Goal: Task Accomplishment & Management: Manage account settings

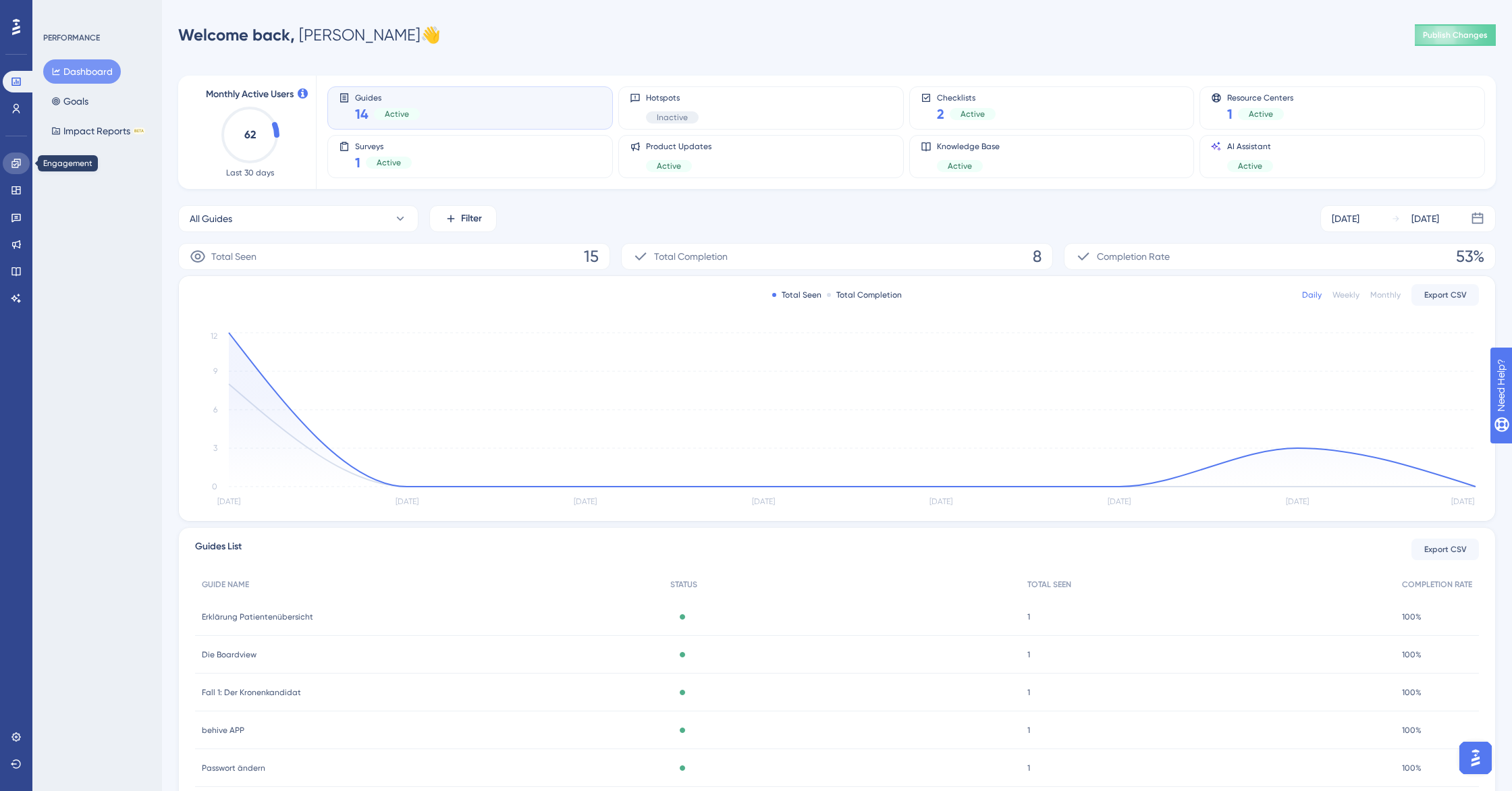
click at [14, 159] on icon at bounding box center [15, 163] width 9 height 9
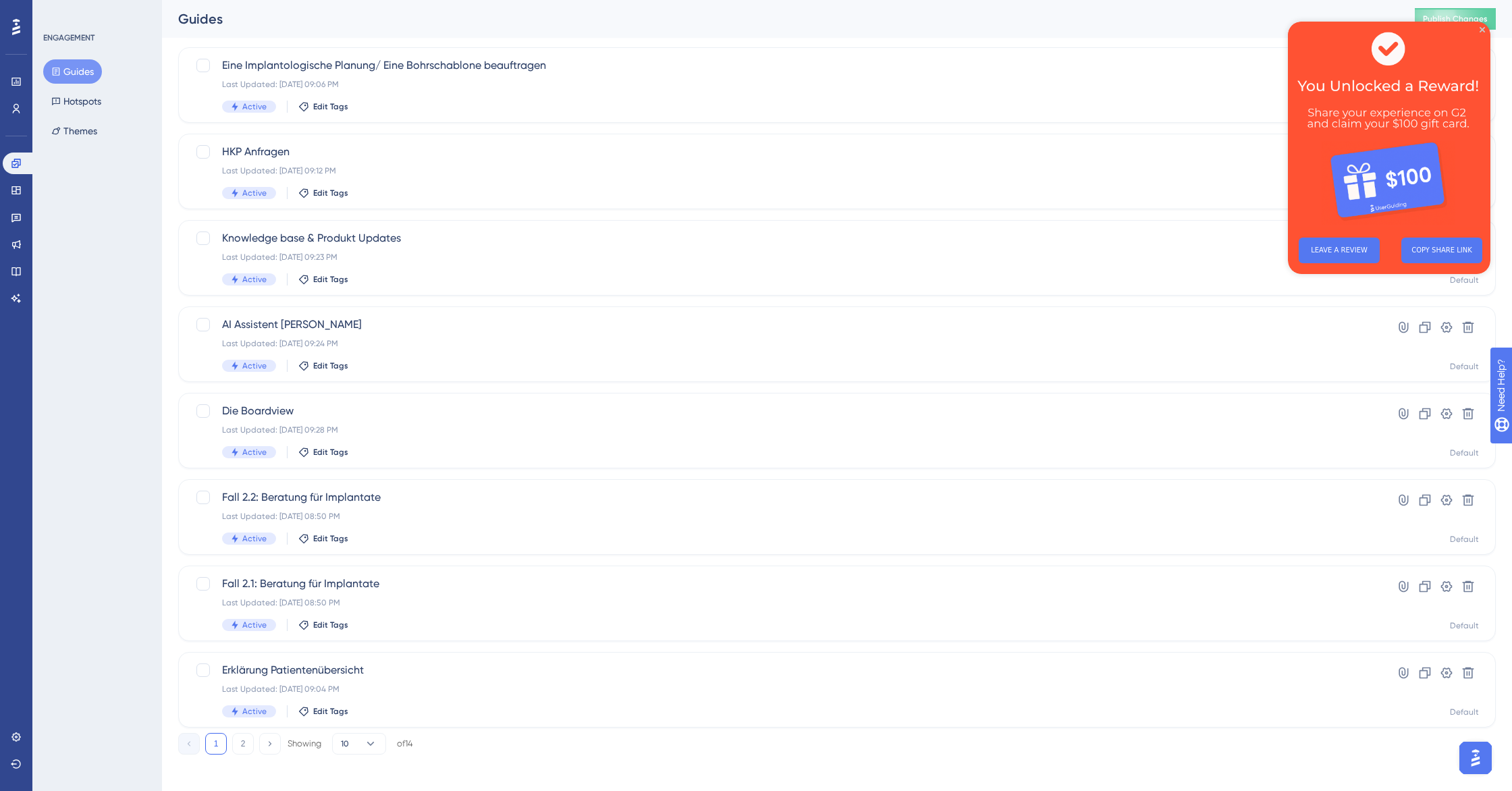
scroll to position [257, 0]
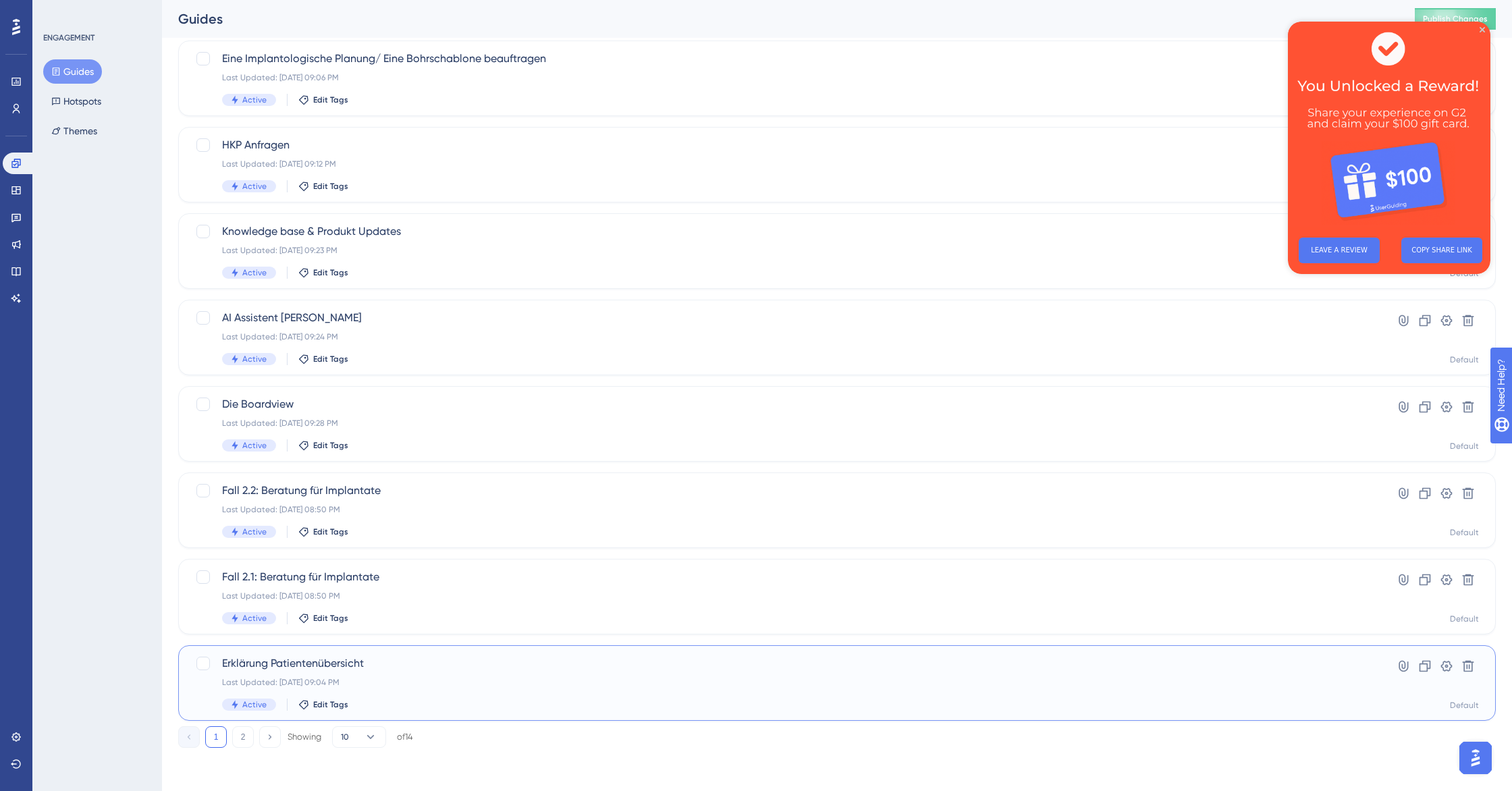
click at [418, 684] on div "Last Updated: [DATE] 09:04 PM" at bounding box center [783, 682] width 1122 height 11
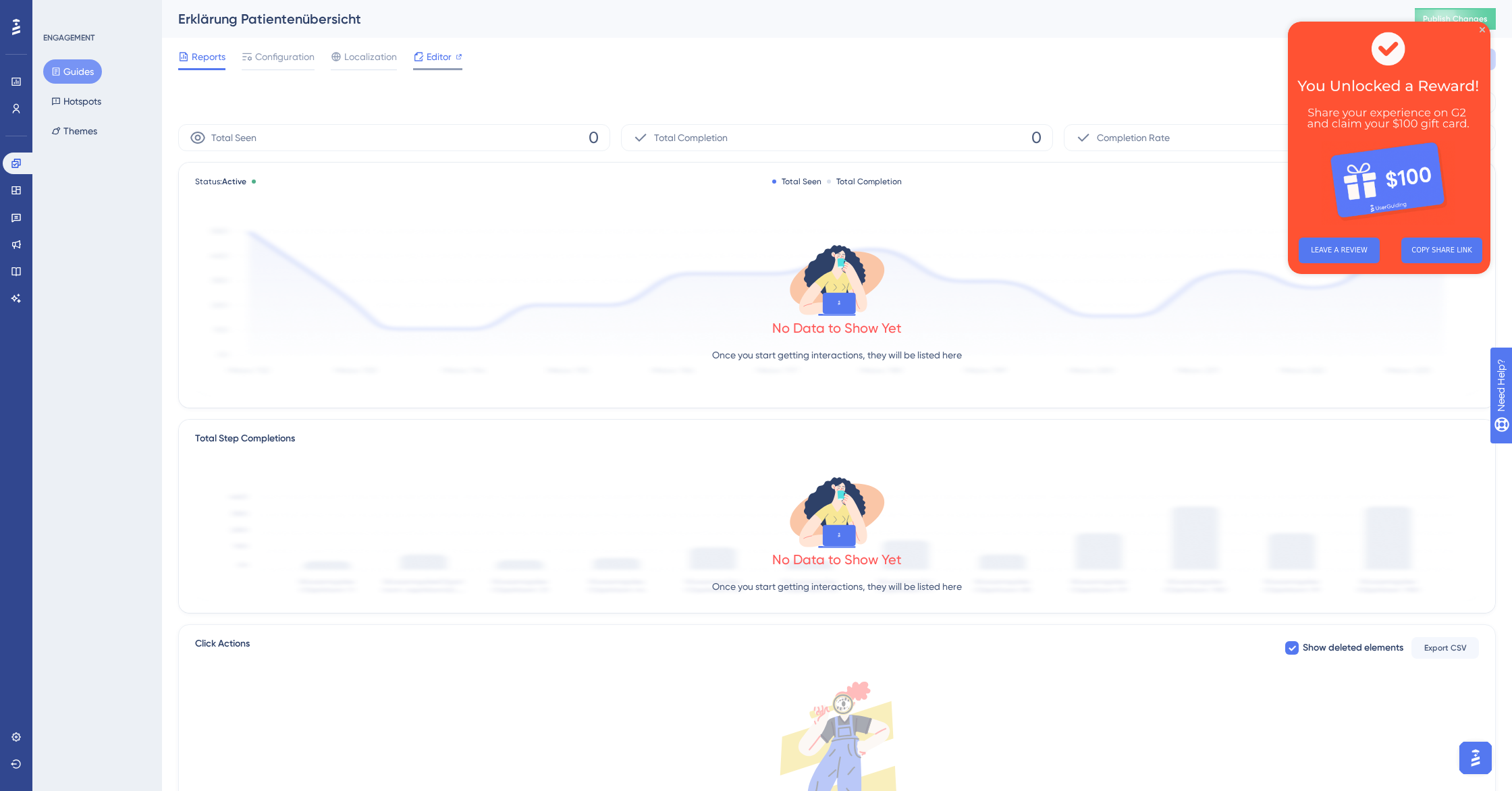
click at [428, 57] on span "Editor" at bounding box center [439, 56] width 25 height 16
click at [19, 184] on link at bounding box center [16, 190] width 27 height 22
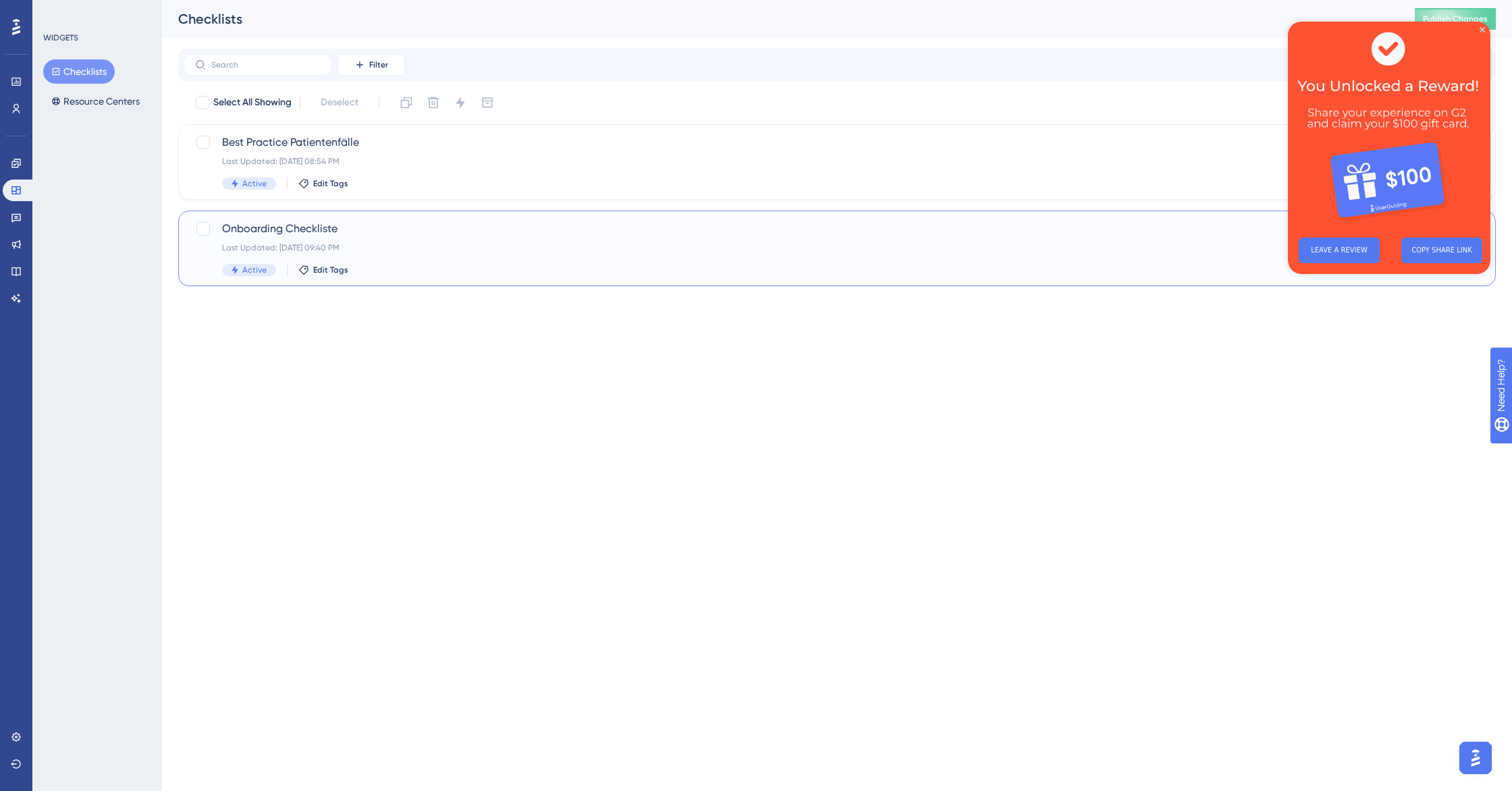
click at [403, 228] on span "Onboarding Checkliste" at bounding box center [783, 228] width 1122 height 16
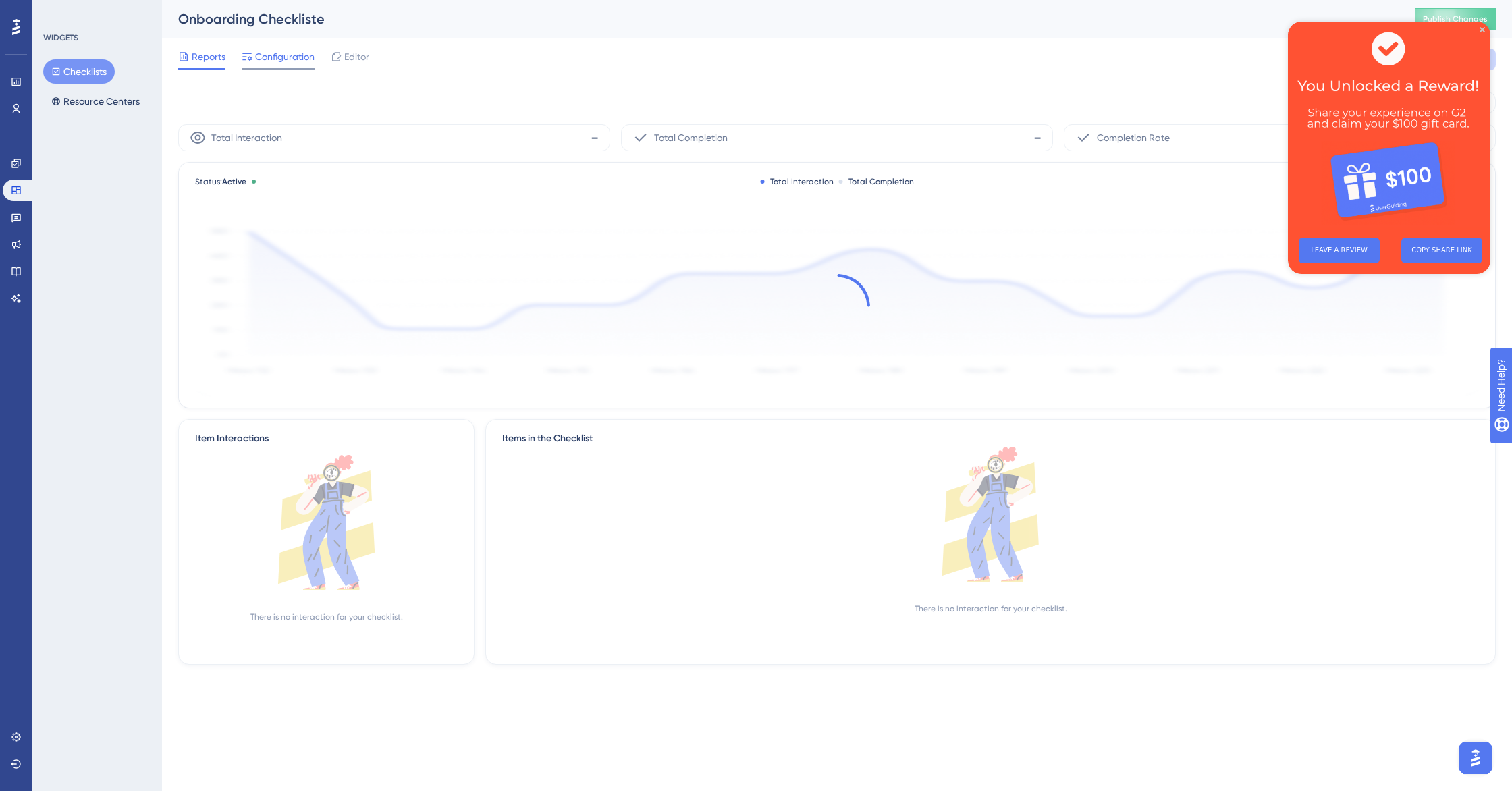
click at [280, 57] on span "Configuration" at bounding box center [285, 56] width 59 height 16
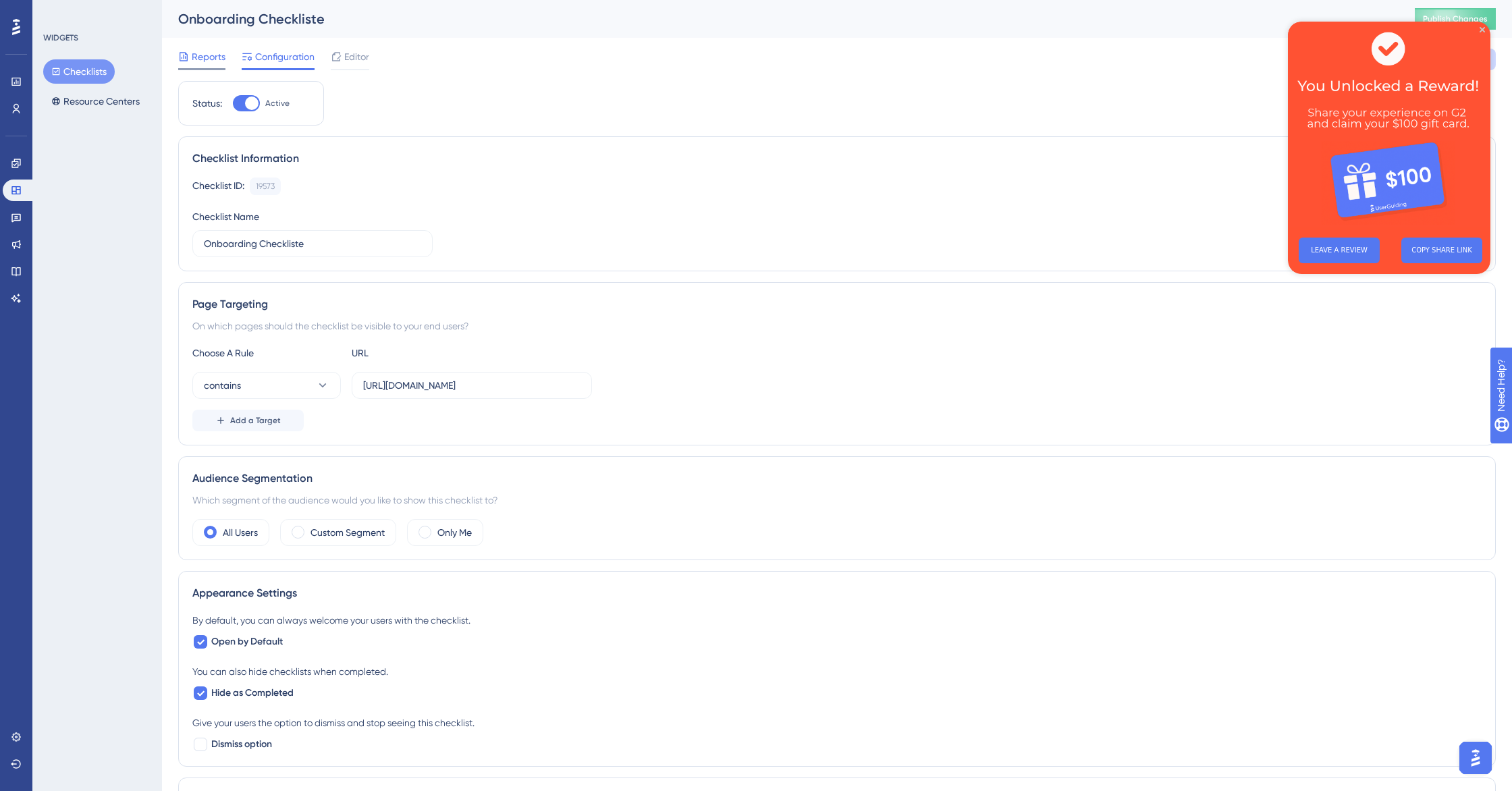
click at [204, 61] on span "Reports" at bounding box center [208, 56] width 34 height 16
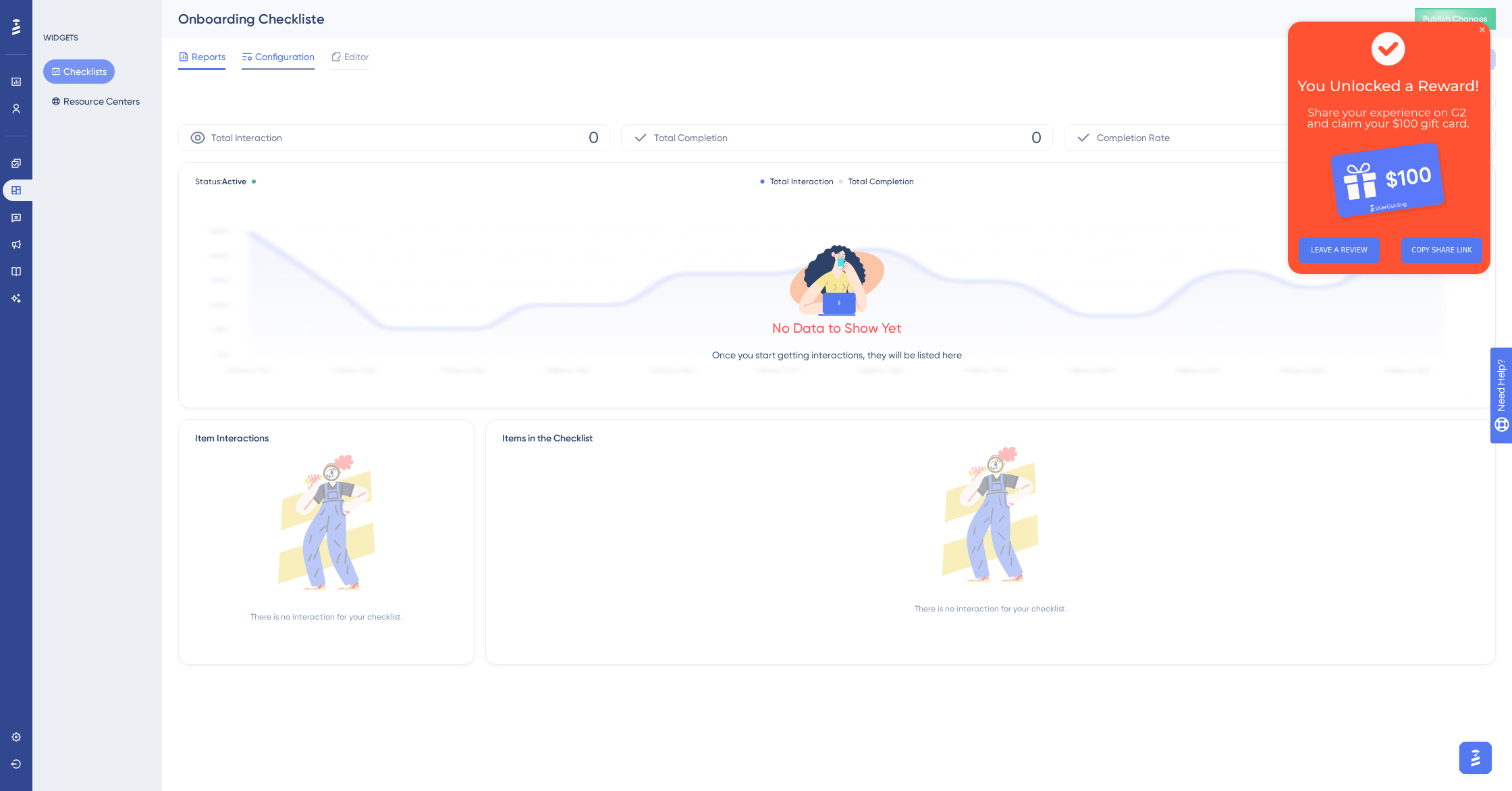
click at [296, 59] on span "Configuration" at bounding box center [285, 56] width 59 height 16
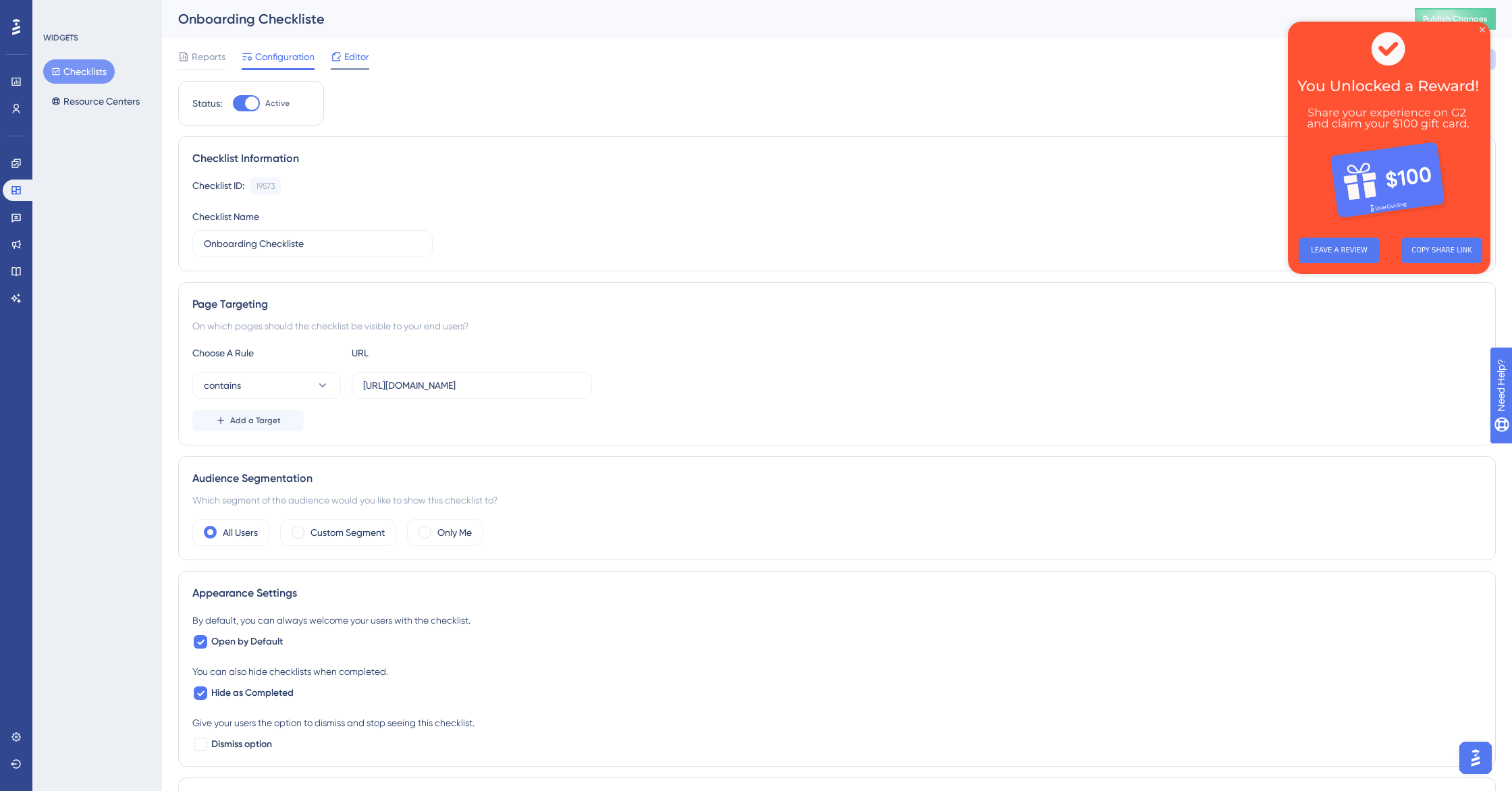
click at [343, 58] on div "Editor" at bounding box center [350, 56] width 38 height 16
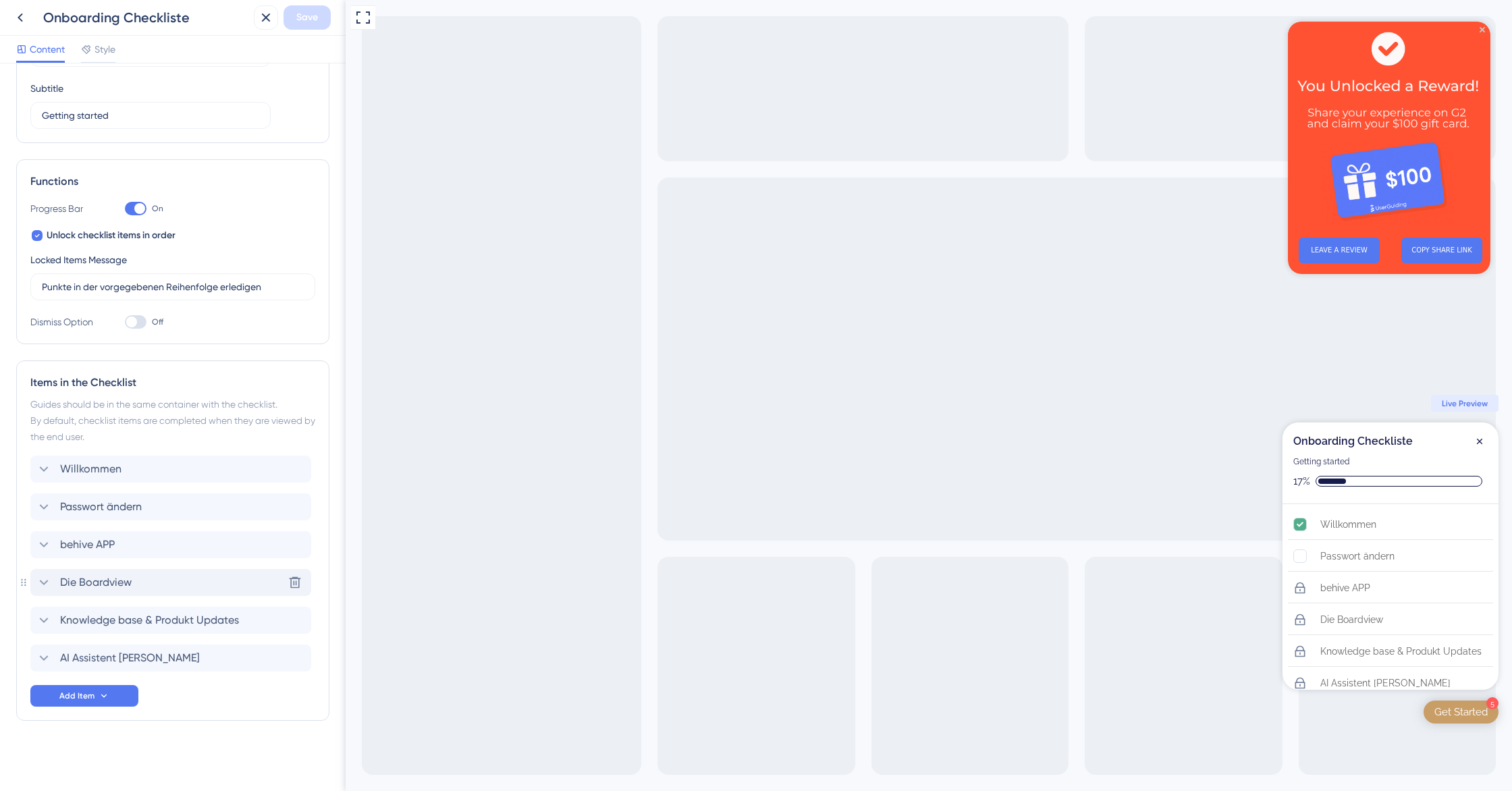
click at [43, 586] on icon at bounding box center [43, 582] width 16 height 16
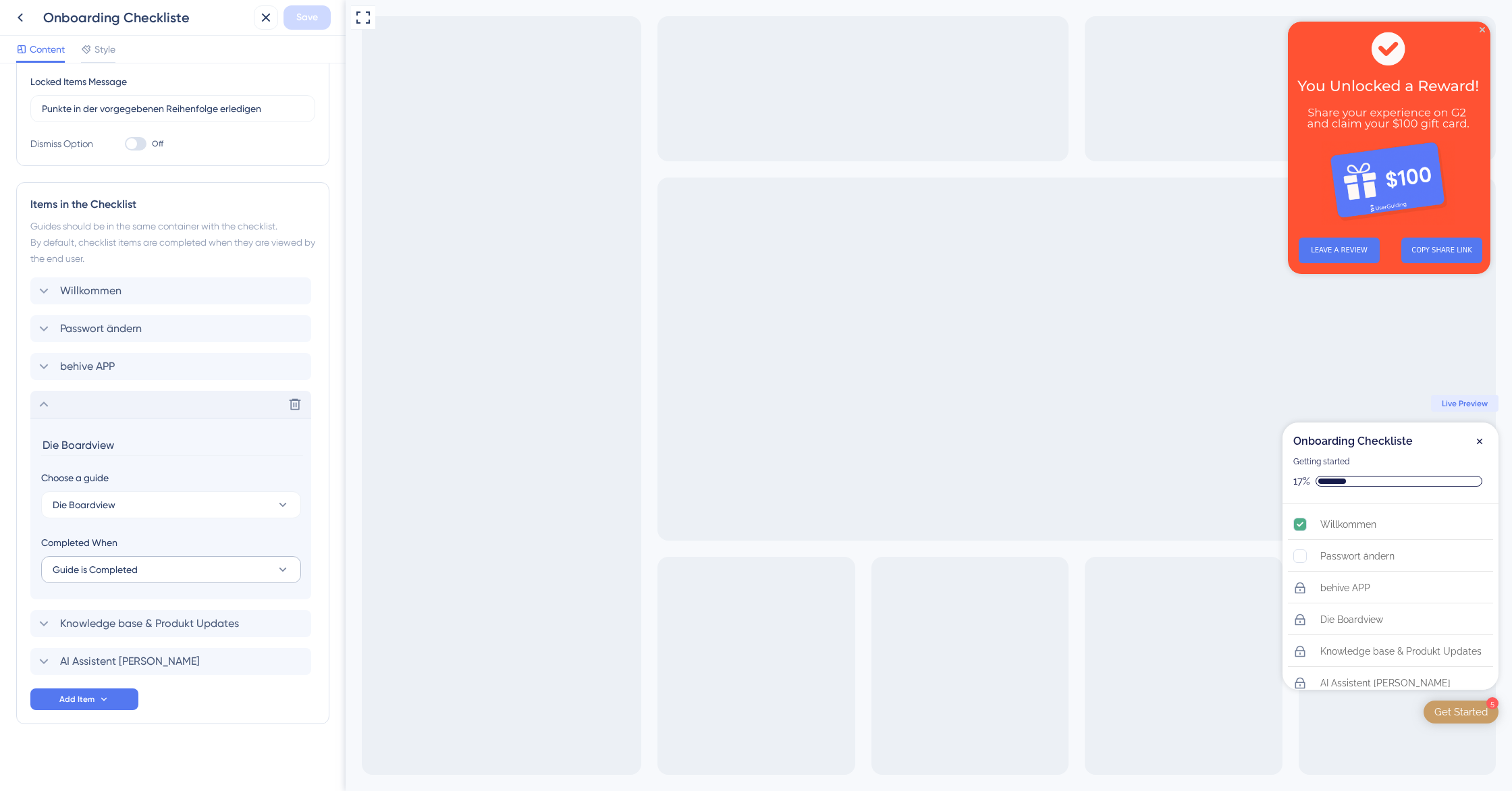
scroll to position [284, 0]
click at [50, 395] on icon at bounding box center [43, 400] width 16 height 16
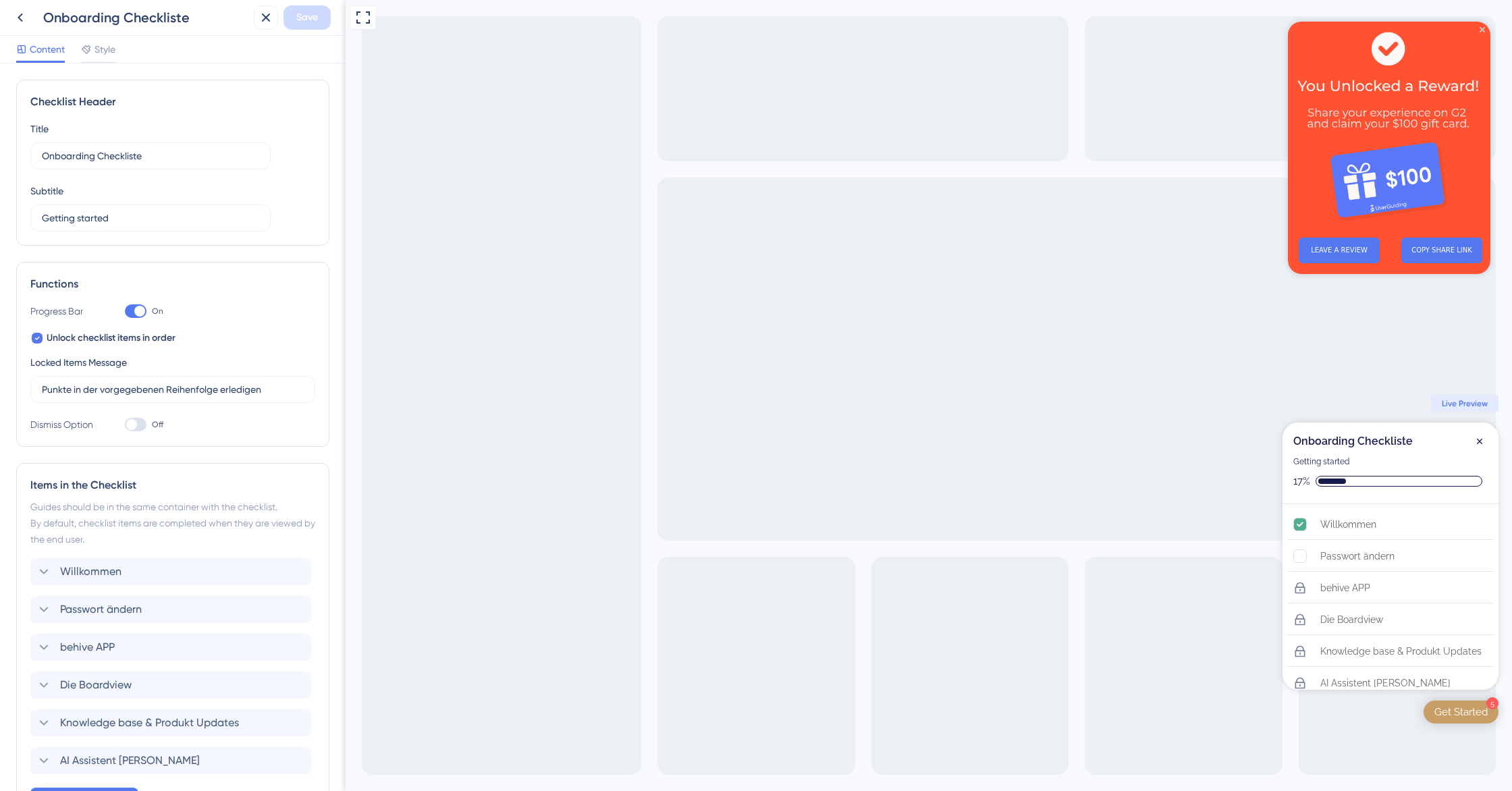
scroll to position [102, 0]
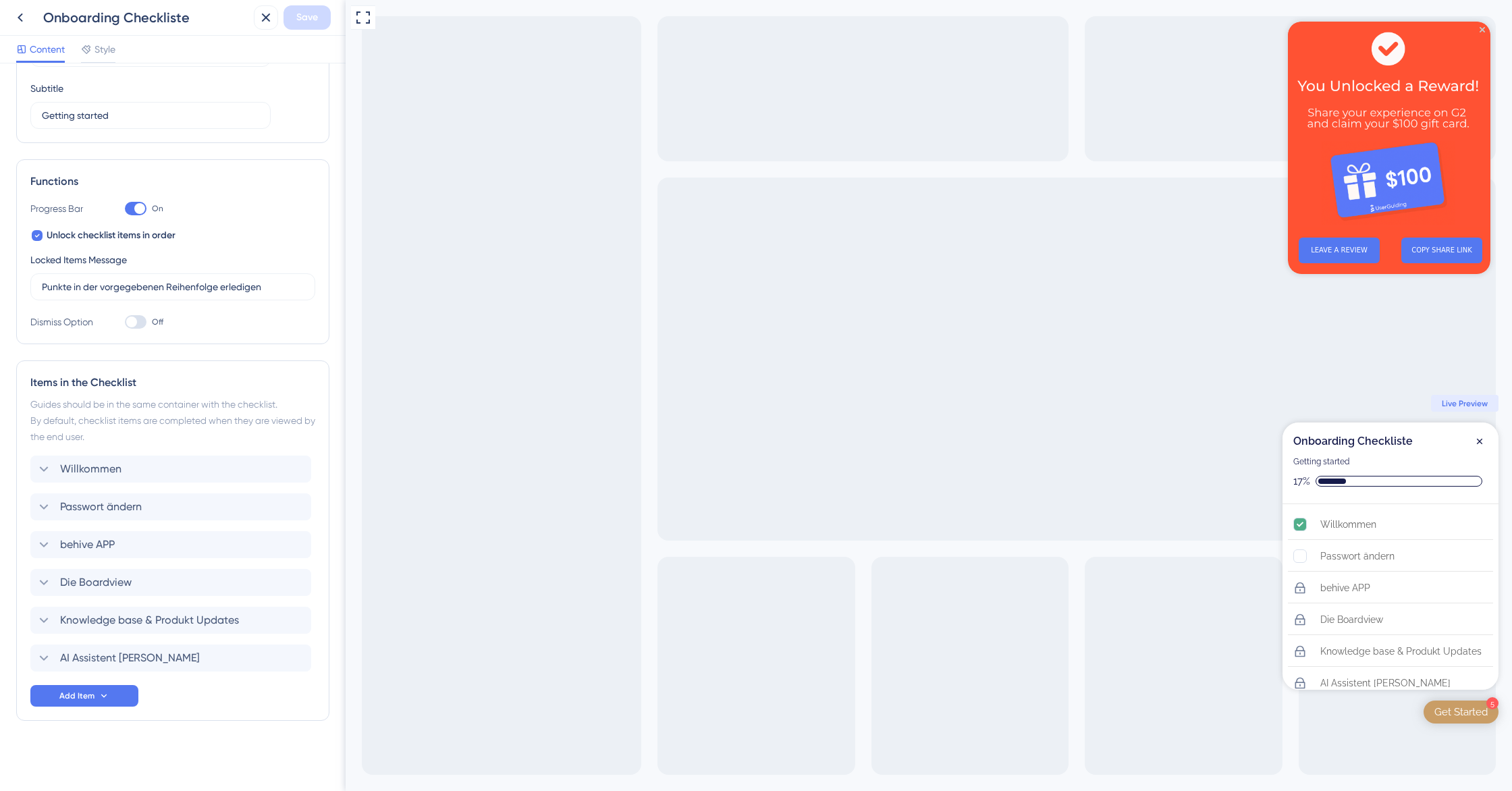
click at [38, 233] on icon at bounding box center [37, 235] width 6 height 11
checkbox input "false"
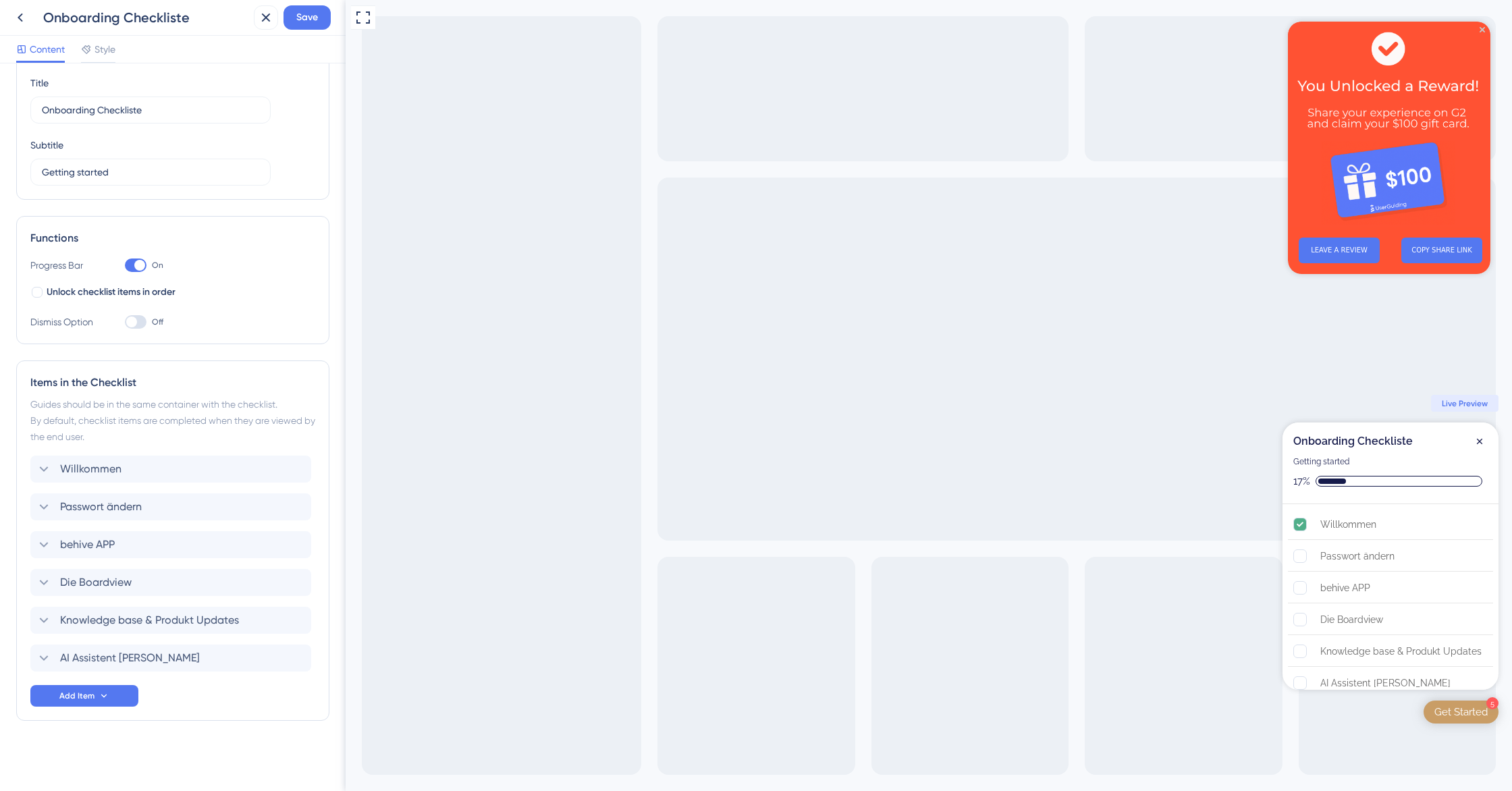
scroll to position [0, 0]
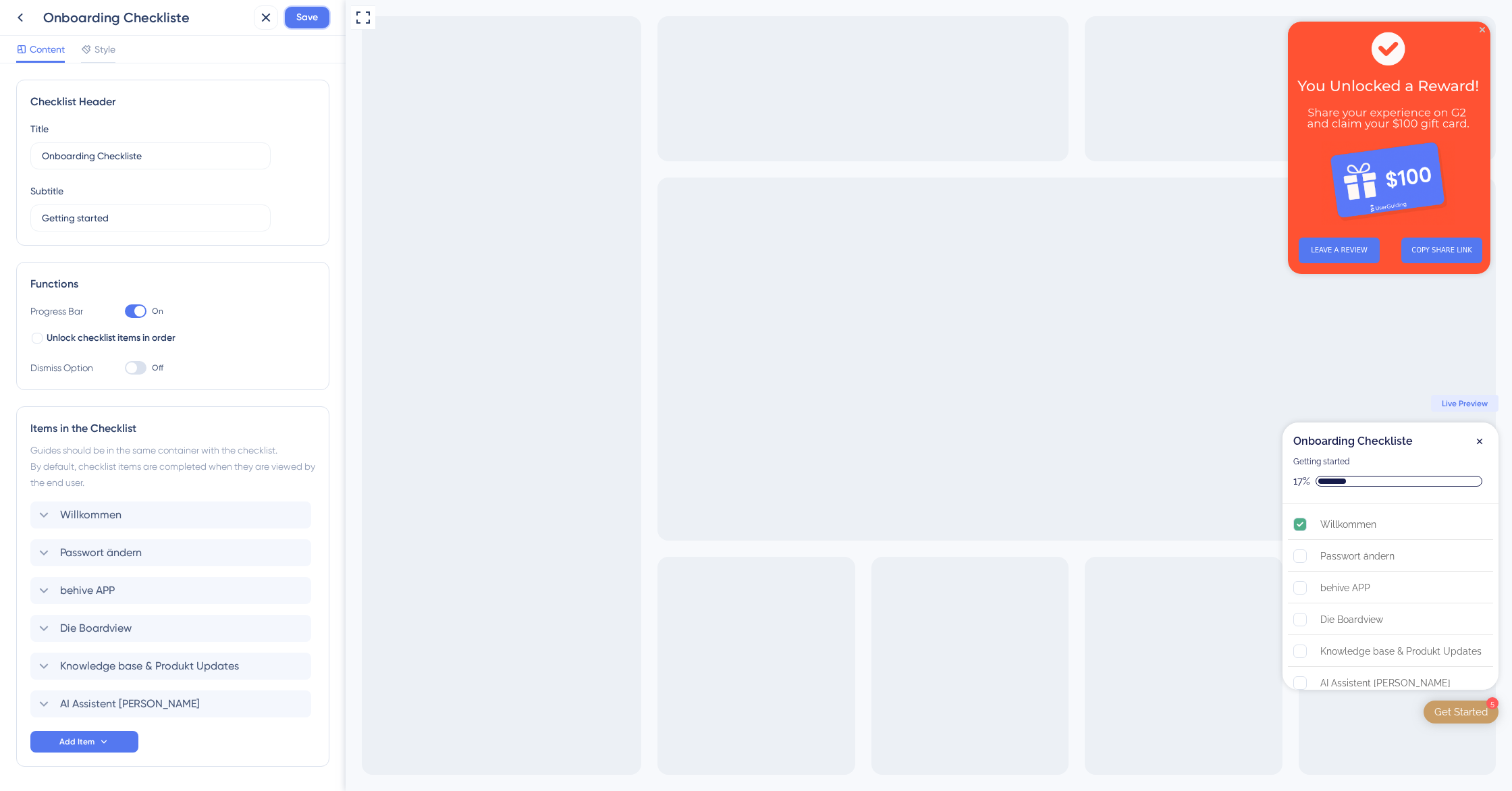
click at [316, 23] on span "Save" at bounding box center [307, 17] width 22 height 16
drag, startPoint x: 2421, startPoint y: 53, endPoint x: 1481, endPoint y: 29, distance: 940.3
click at [1481, 29] on icon "Close Preview" at bounding box center [1482, 30] width 6 height 6
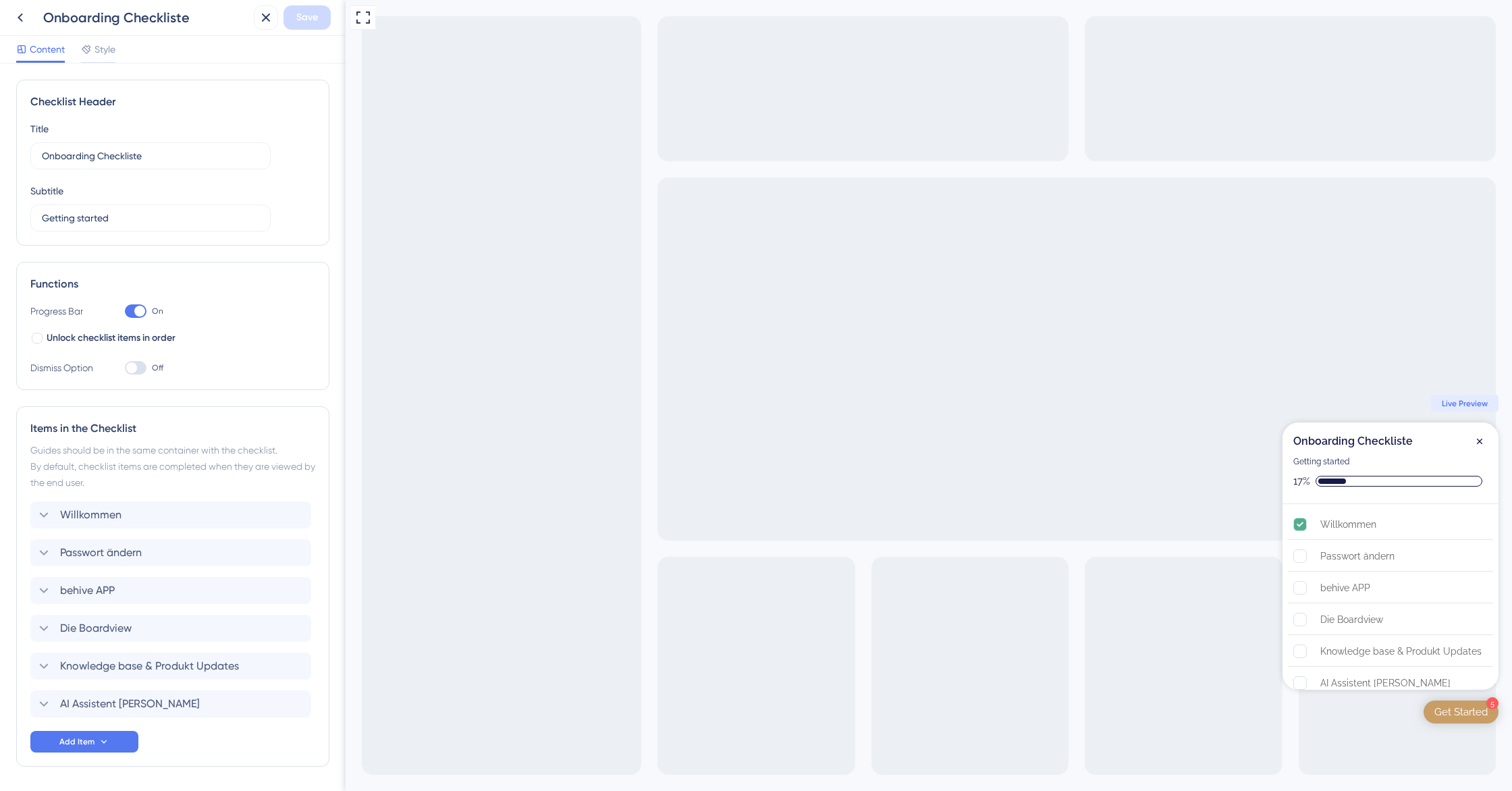
drag, startPoint x: 1481, startPoint y: 441, endPoint x: 1433, endPoint y: 435, distance: 48.4
click at [1481, 442] on icon "Close Checklist" at bounding box center [1479, 441] width 11 height 11
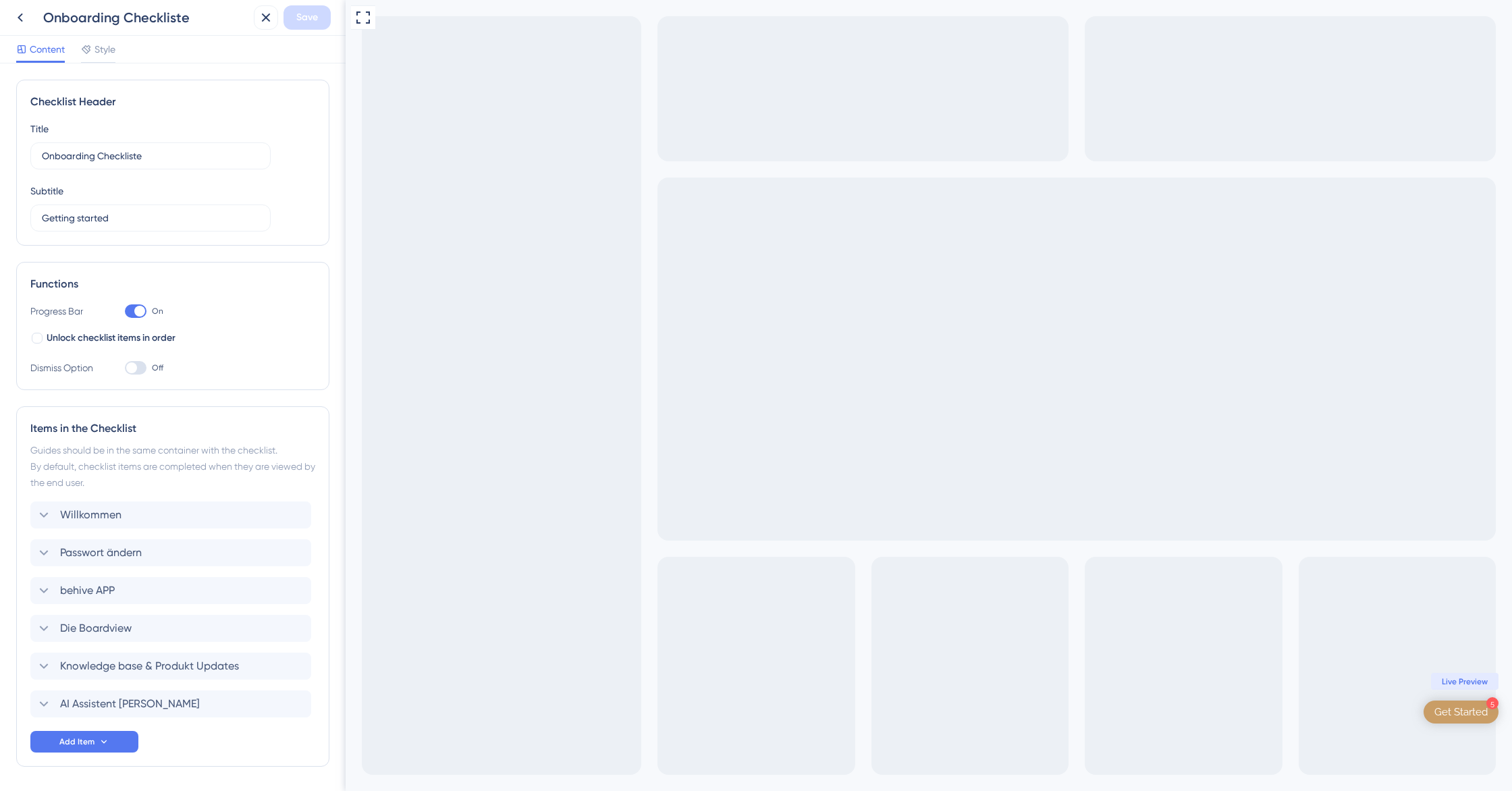
scroll to position [46, 0]
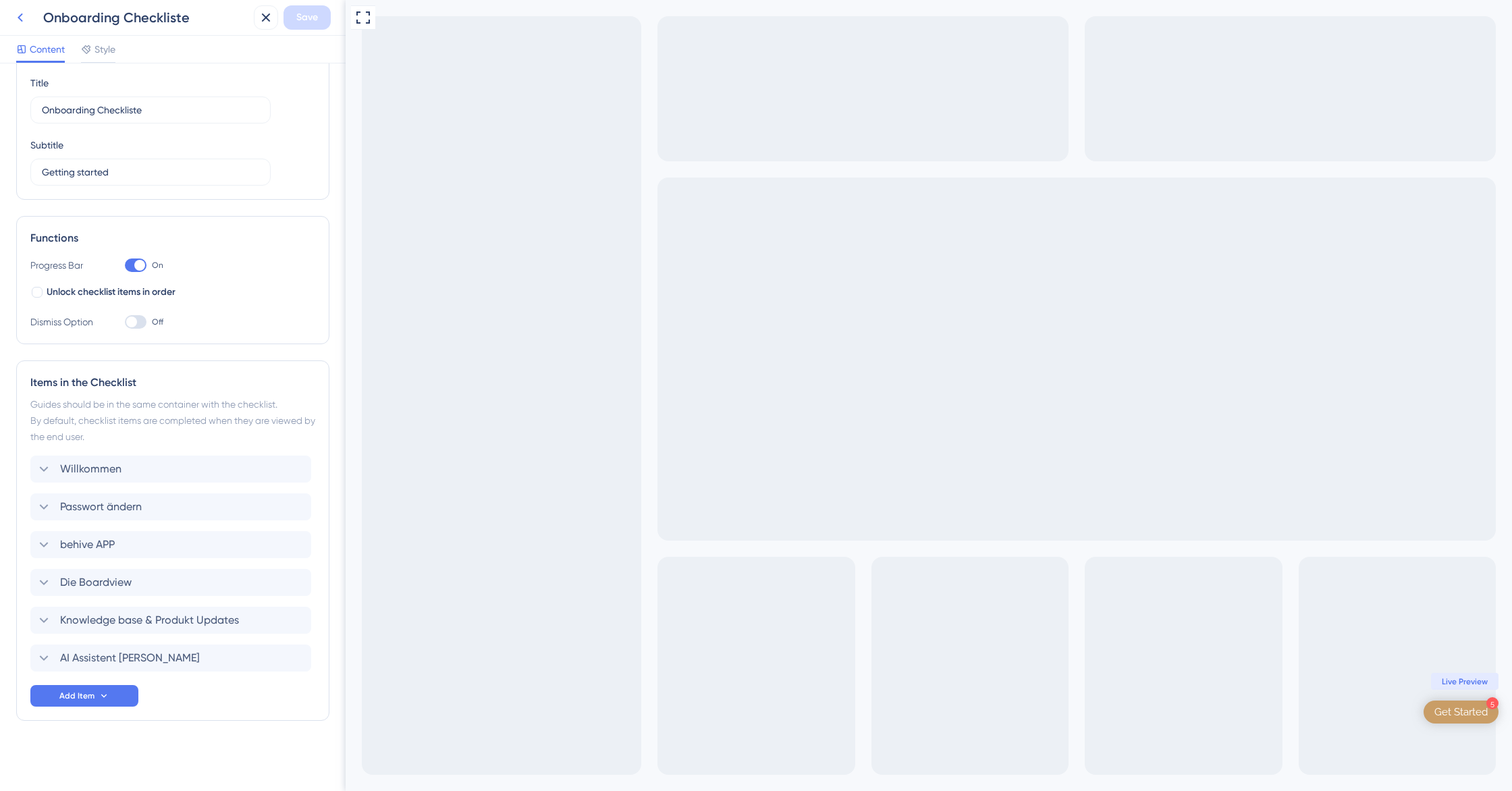
click at [19, 17] on icon at bounding box center [20, 17] width 6 height 9
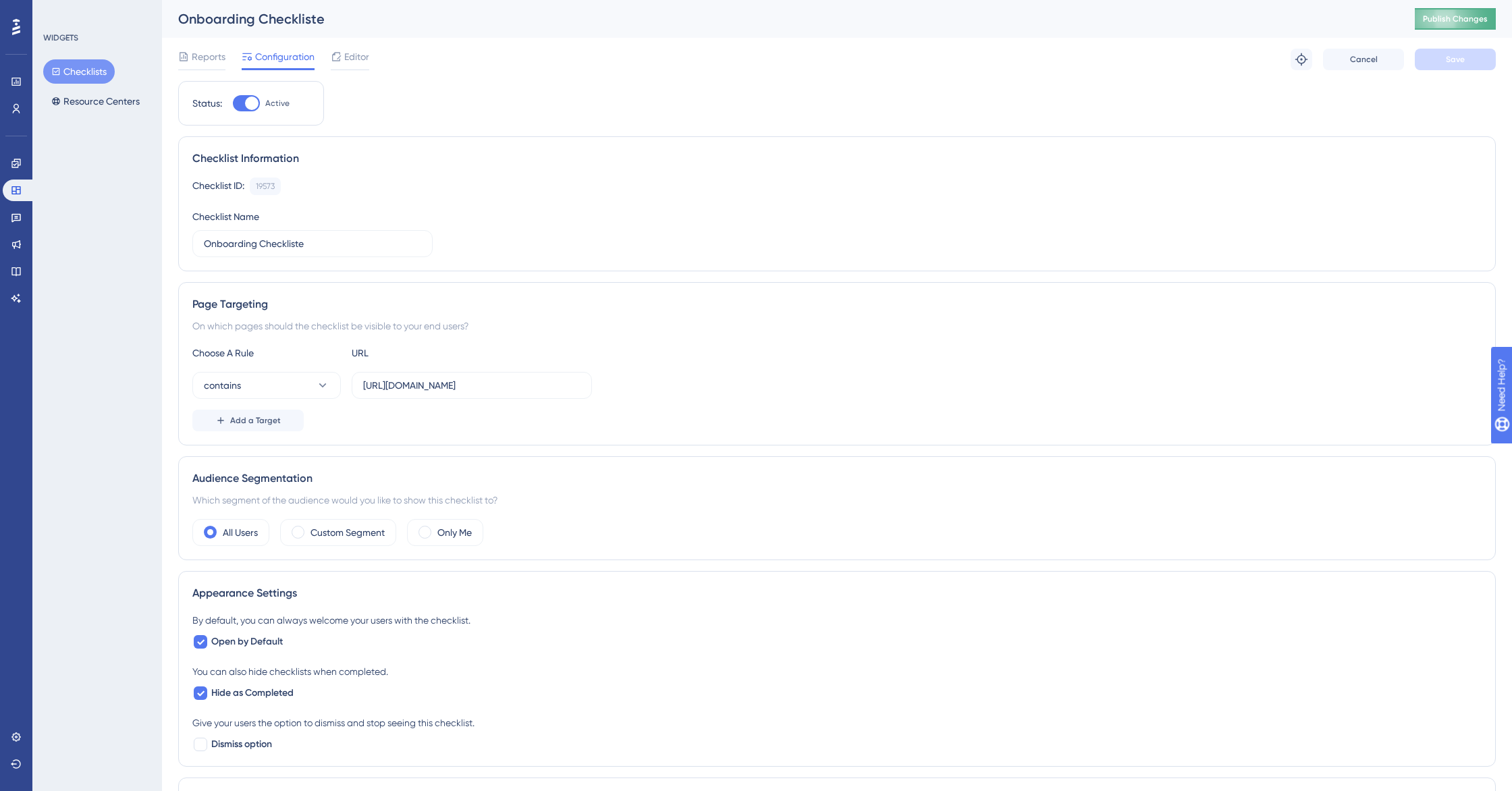
click at [1442, 21] on span "Publish Changes" at bounding box center [1455, 18] width 65 height 11
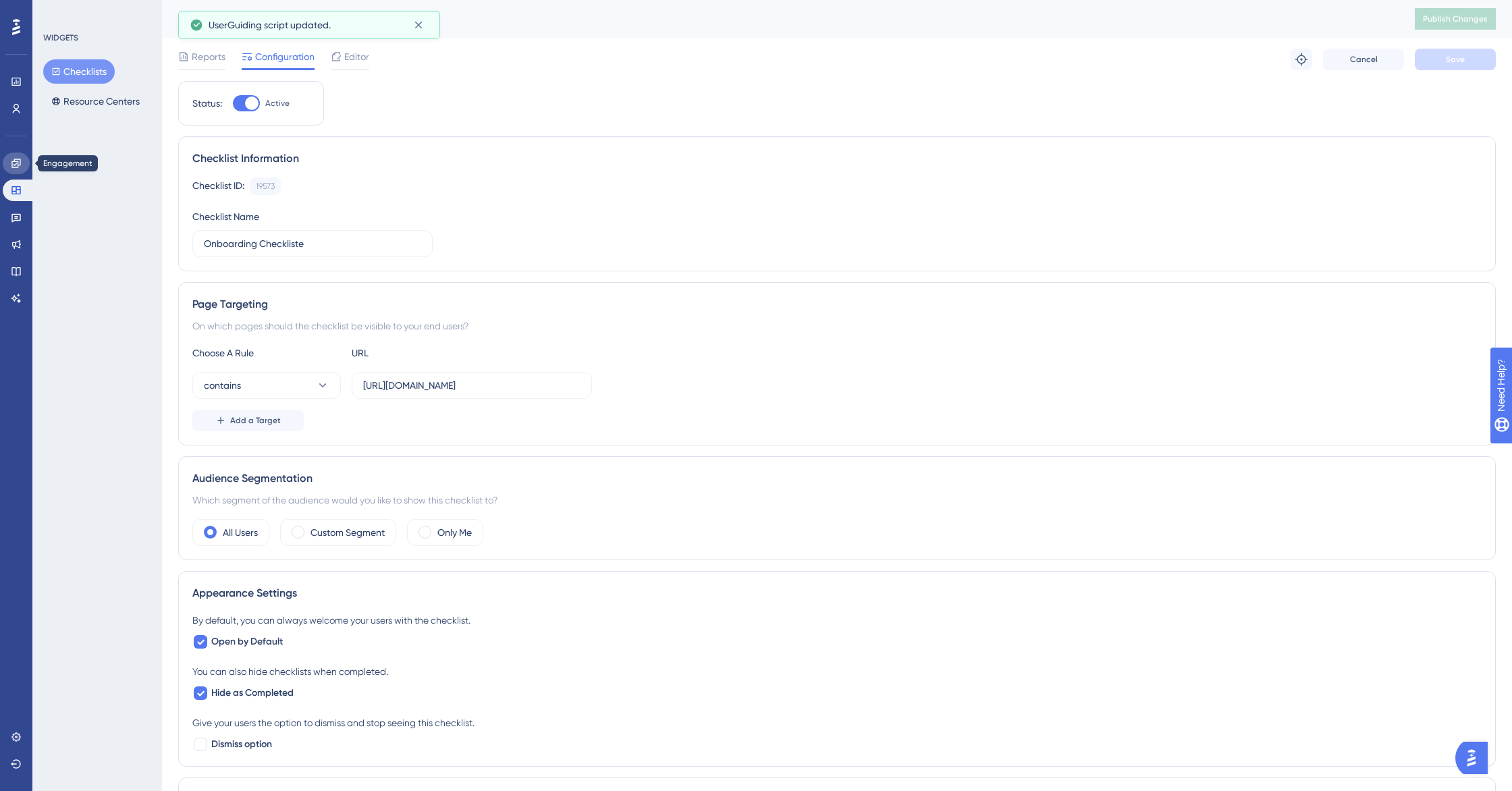
click at [22, 172] on link at bounding box center [16, 163] width 27 height 22
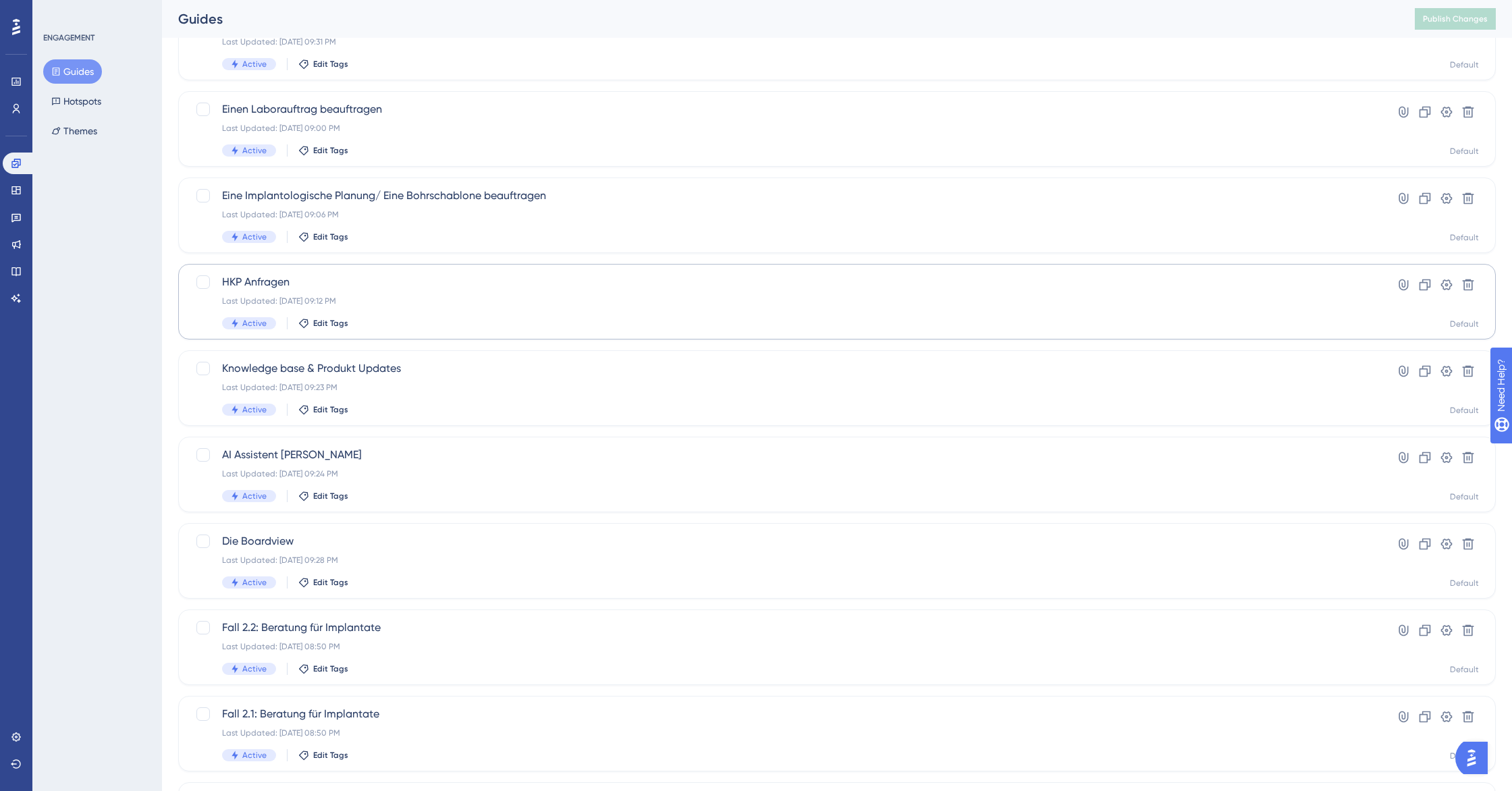
scroll to position [257, 0]
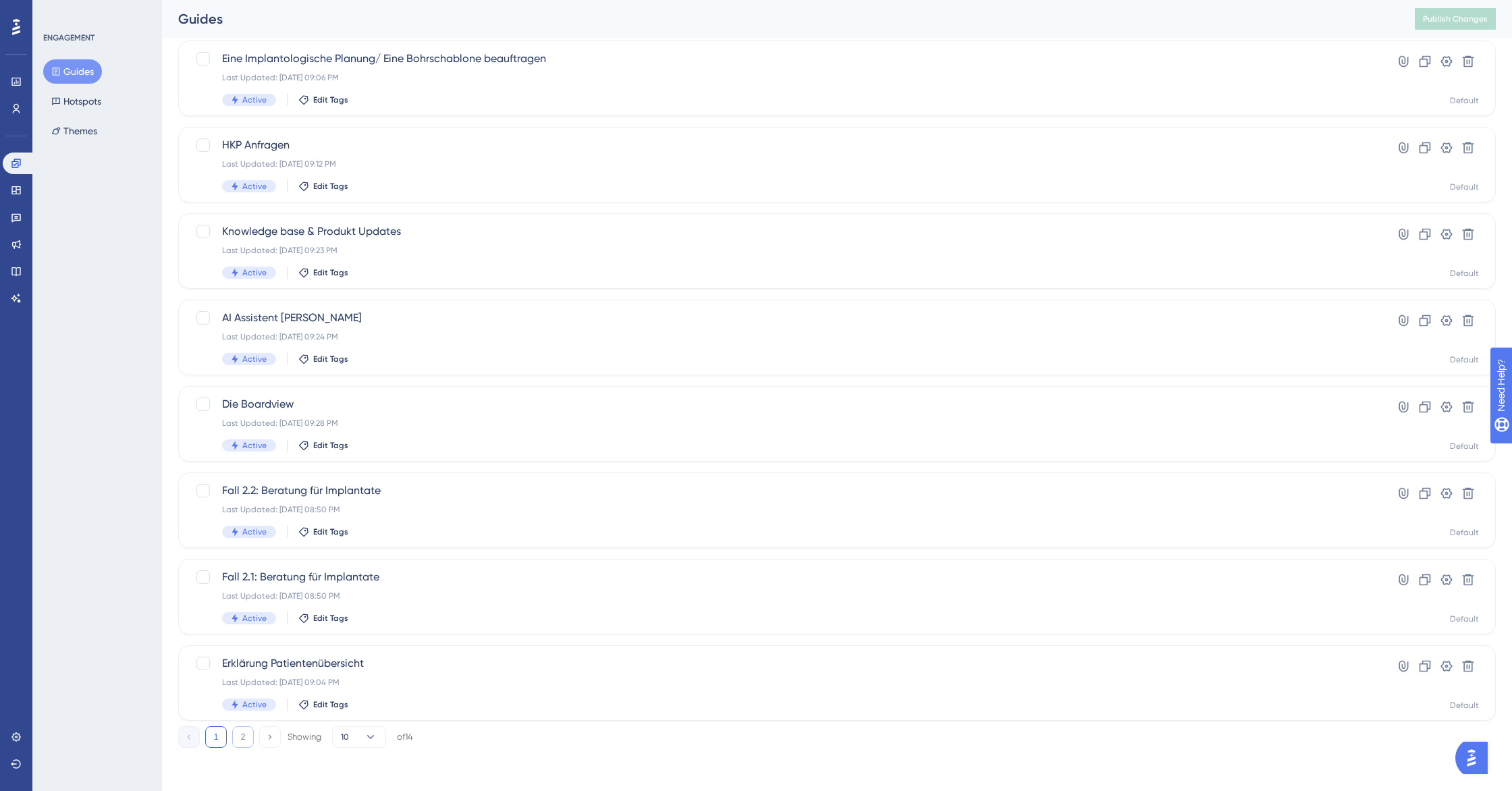
click at [243, 734] on button "2" at bounding box center [242, 736] width 22 height 22
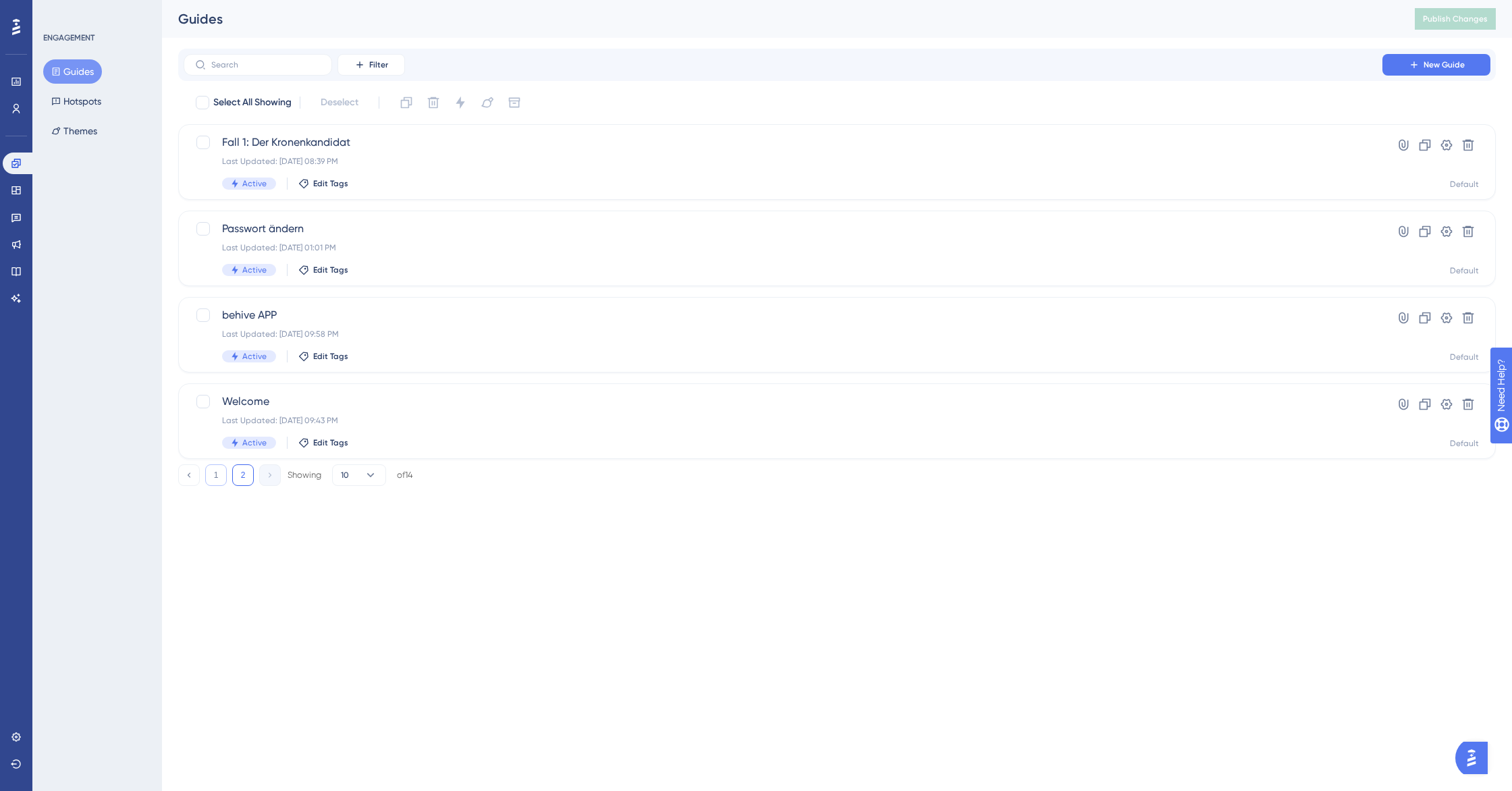
click at [216, 472] on button "1" at bounding box center [216, 475] width 22 height 22
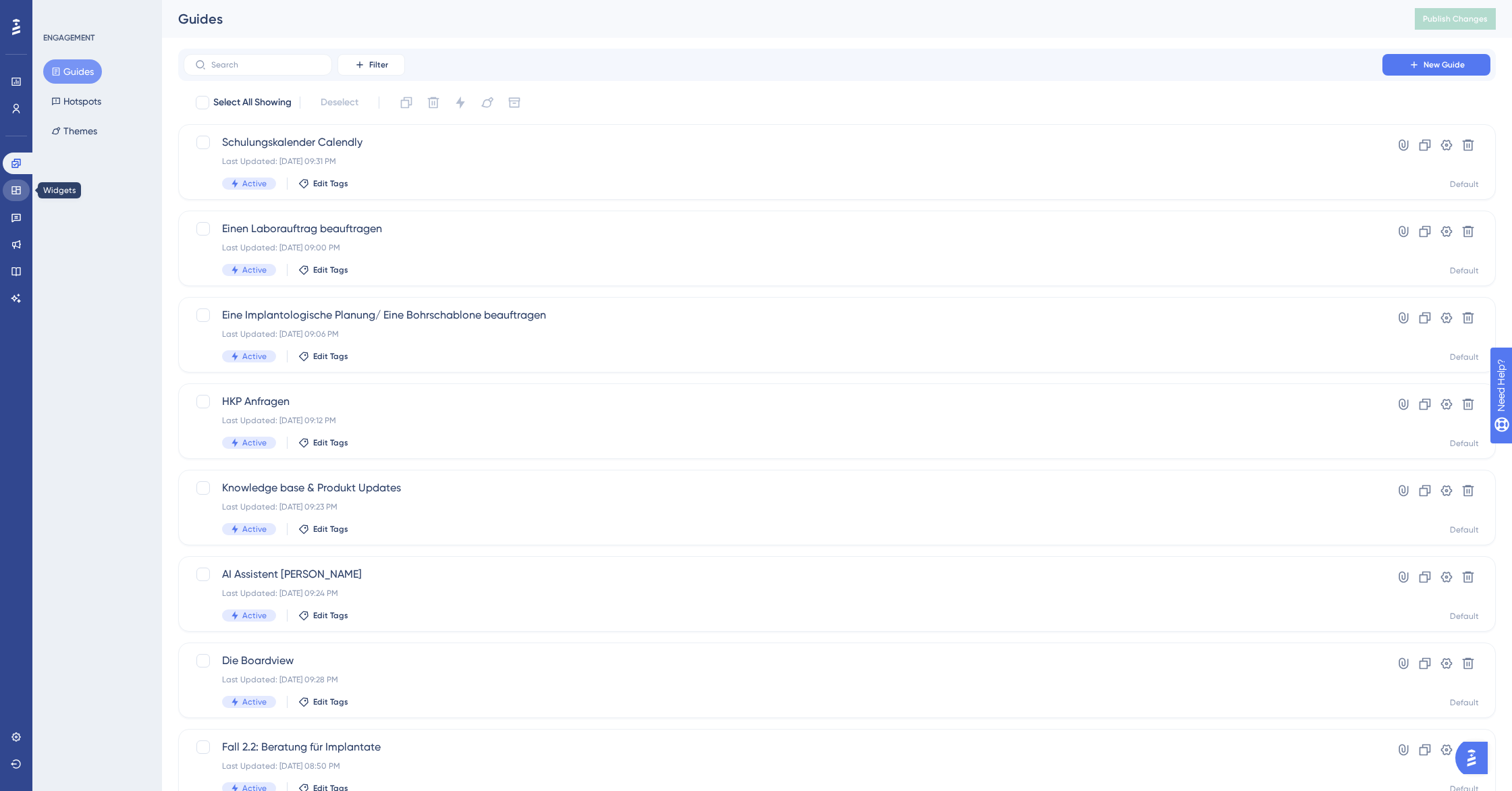
click at [17, 189] on icon at bounding box center [15, 190] width 11 height 11
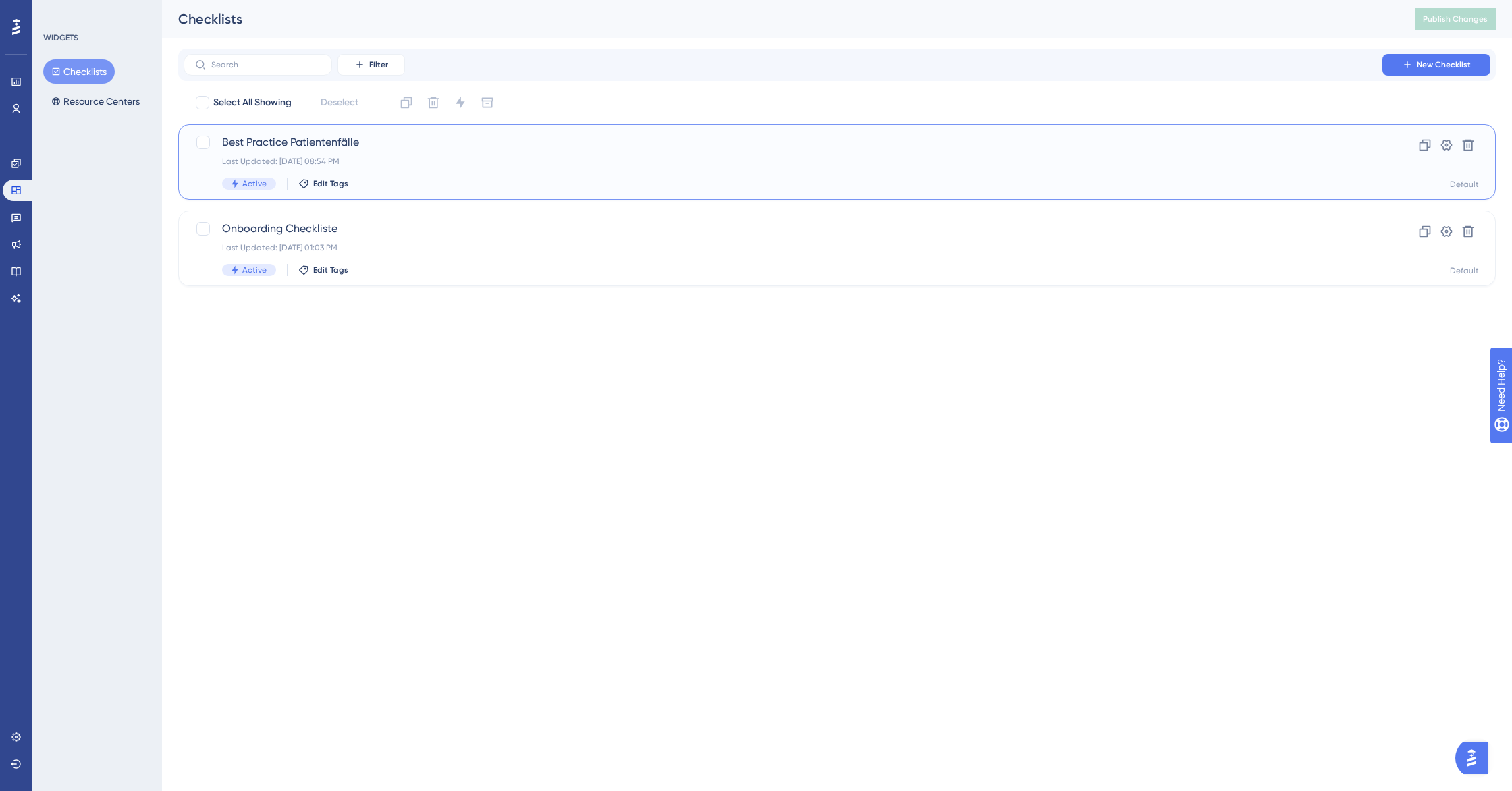
click at [334, 146] on span "Best Practice Patientenfälle" at bounding box center [783, 142] width 1122 height 16
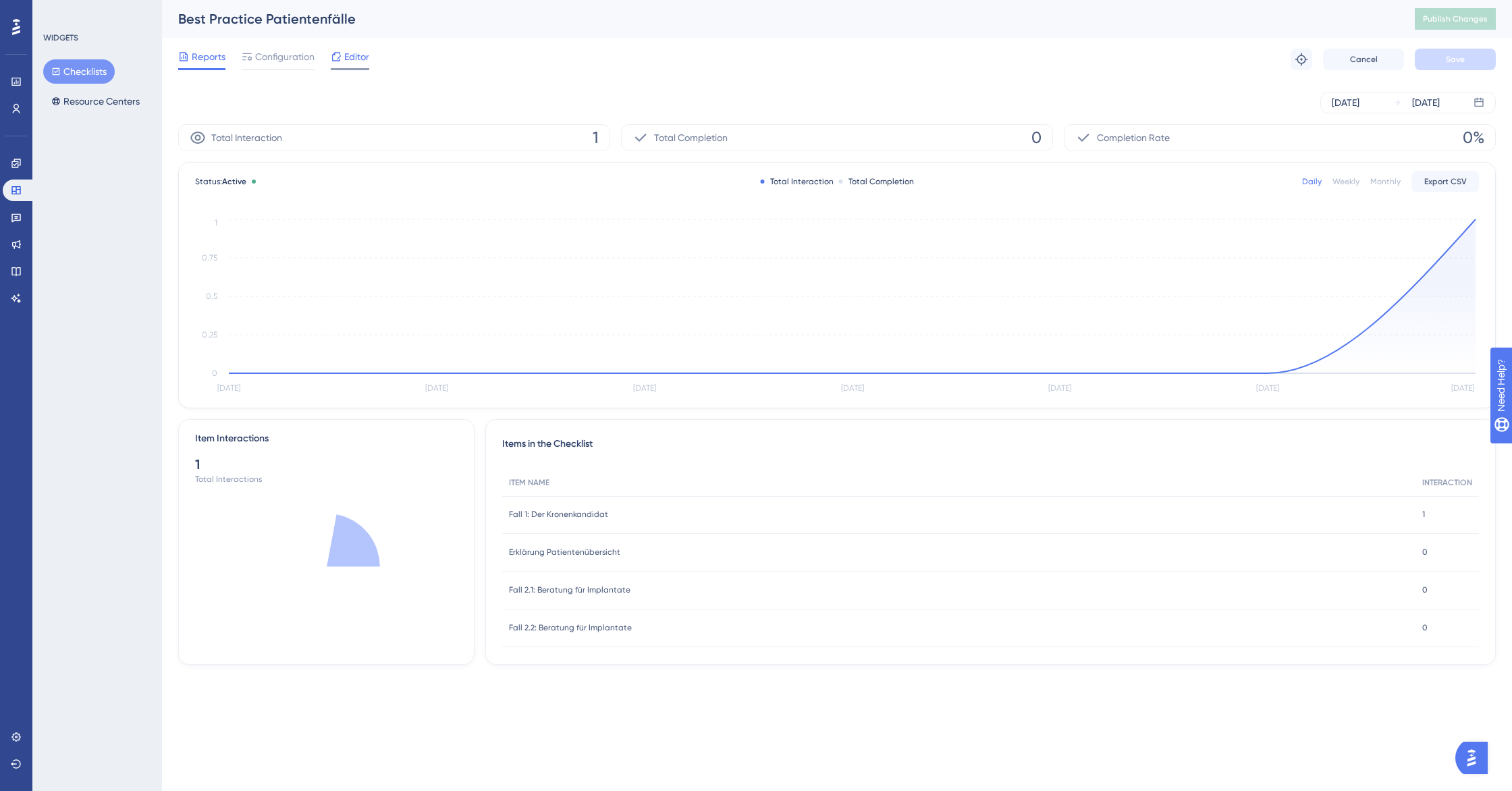
click at [332, 58] on icon at bounding box center [336, 56] width 9 height 9
click at [17, 82] on icon at bounding box center [15, 81] width 9 height 8
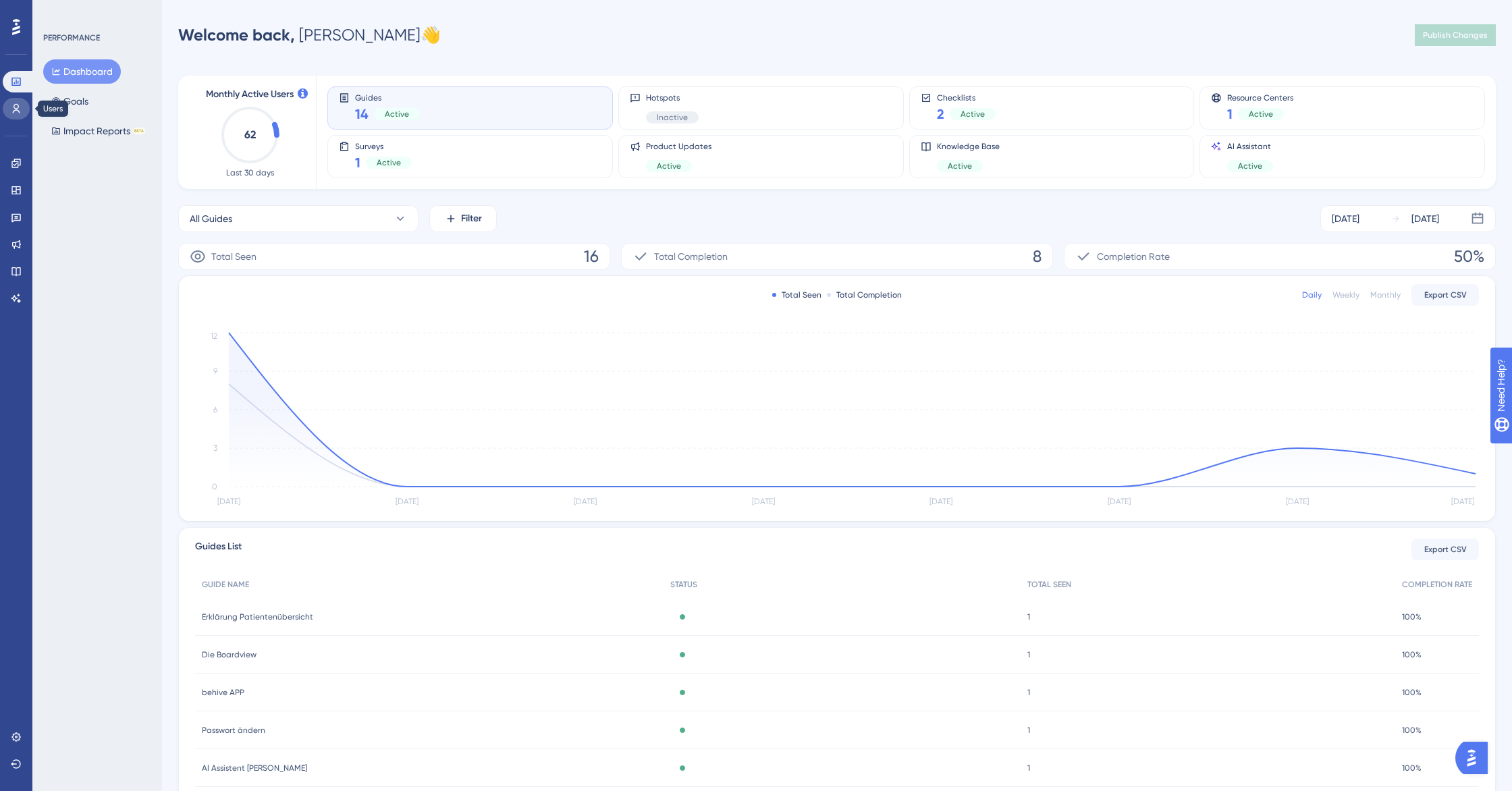
click at [20, 116] on link at bounding box center [16, 108] width 27 height 22
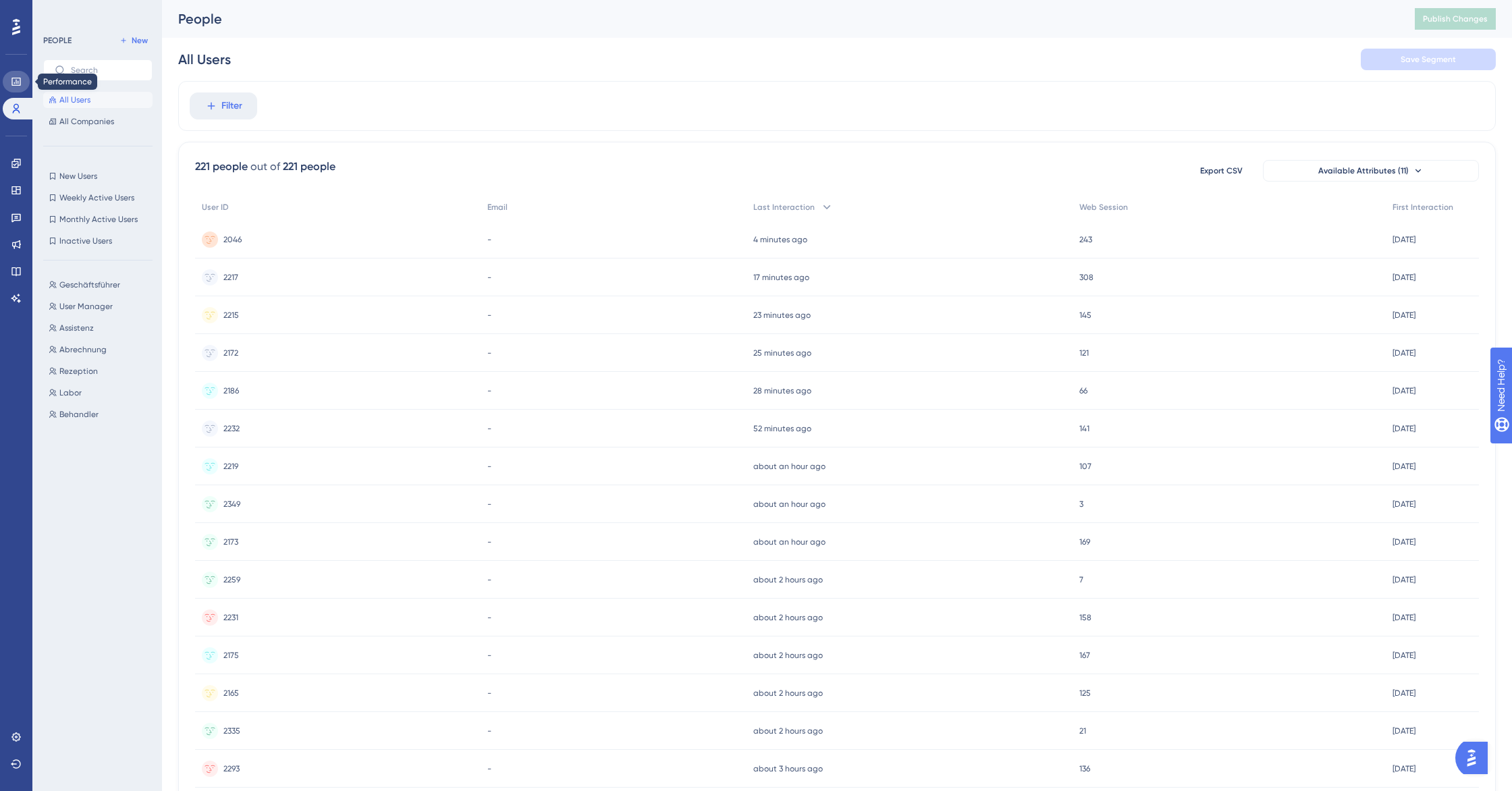
click at [18, 87] on link at bounding box center [16, 81] width 27 height 22
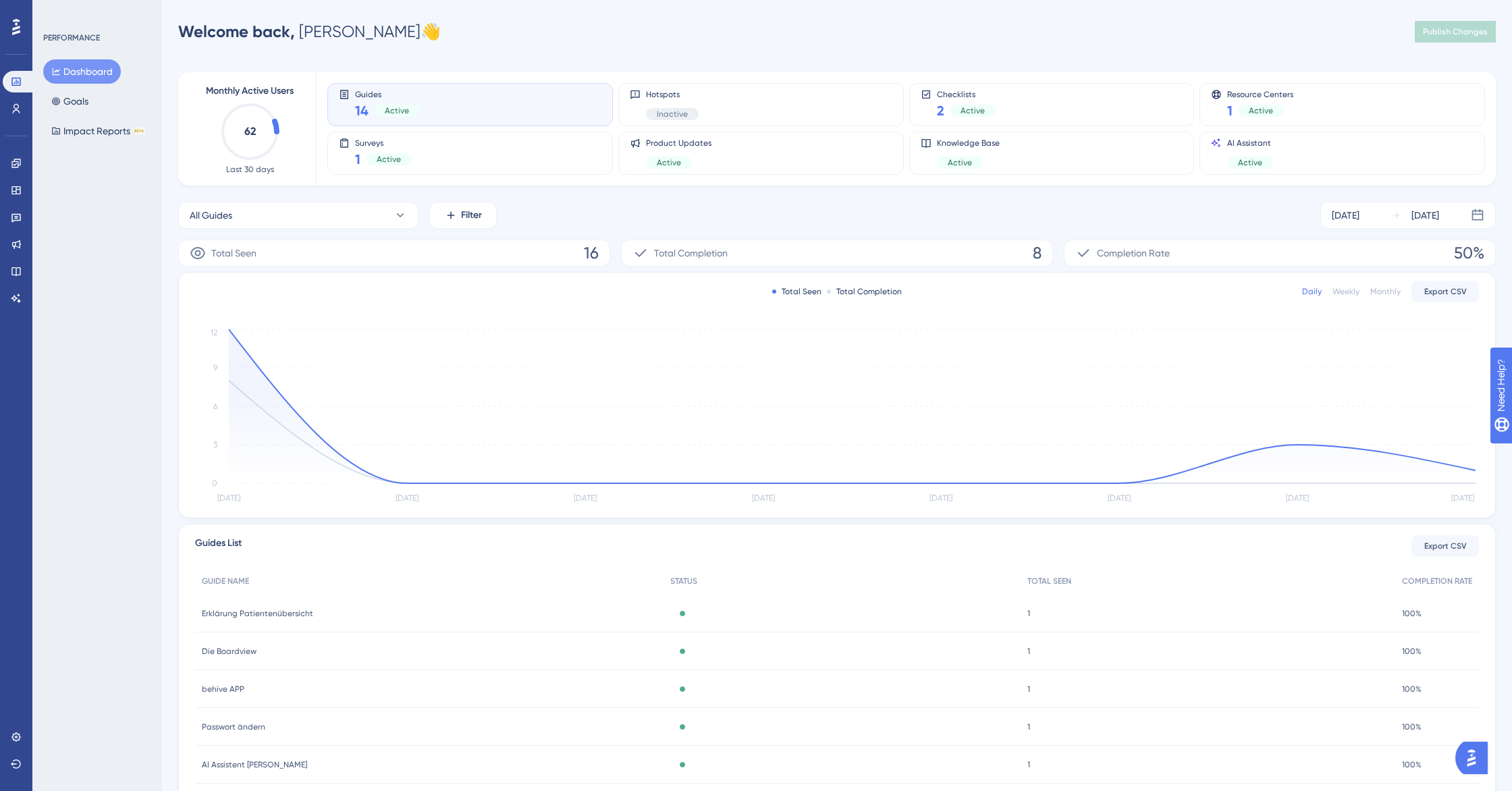
scroll to position [4, 0]
